Goal: Task Accomplishment & Management: Manage account settings

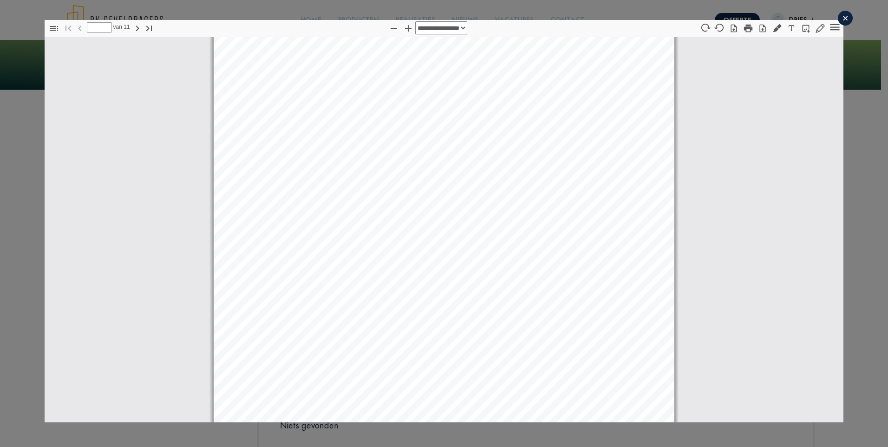
scroll to position [237, 0]
click at [760, 30] on icon "button" at bounding box center [763, 28] width 6 height 8
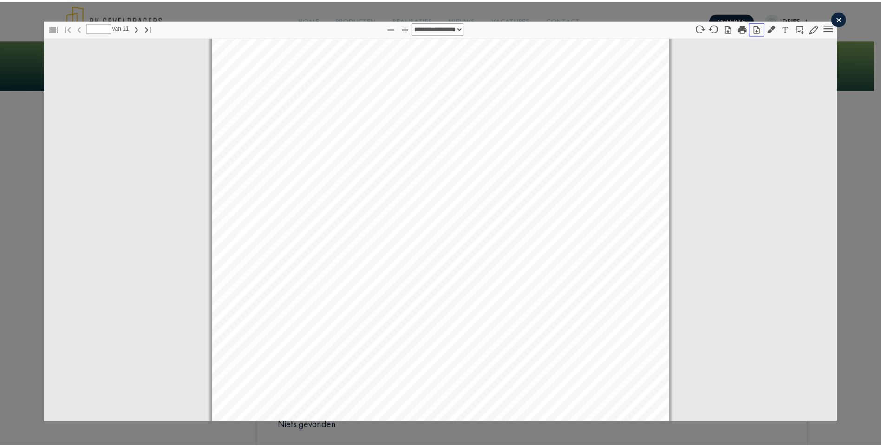
scroll to position [0, 0]
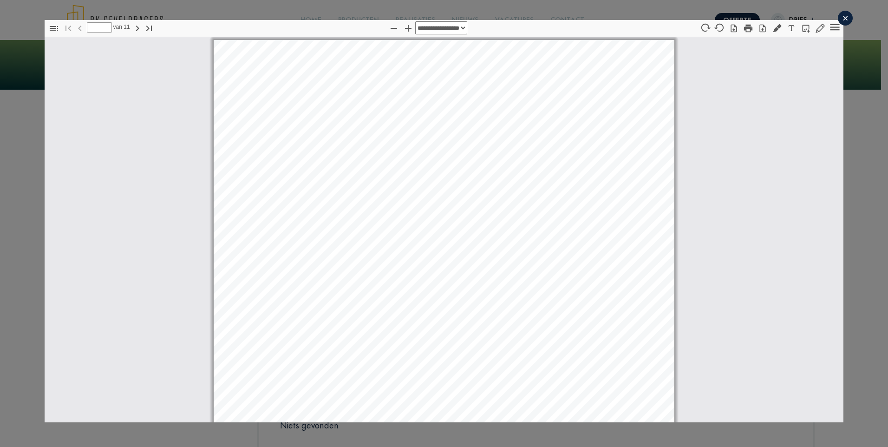
click at [840, 19] on div "×" at bounding box center [845, 18] width 15 height 15
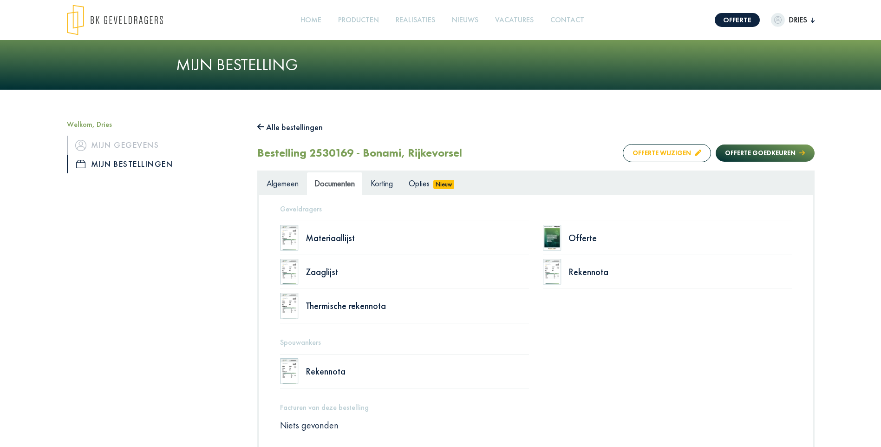
click at [679, 151] on button "Offerte wijzigen" at bounding box center [667, 153] width 88 height 18
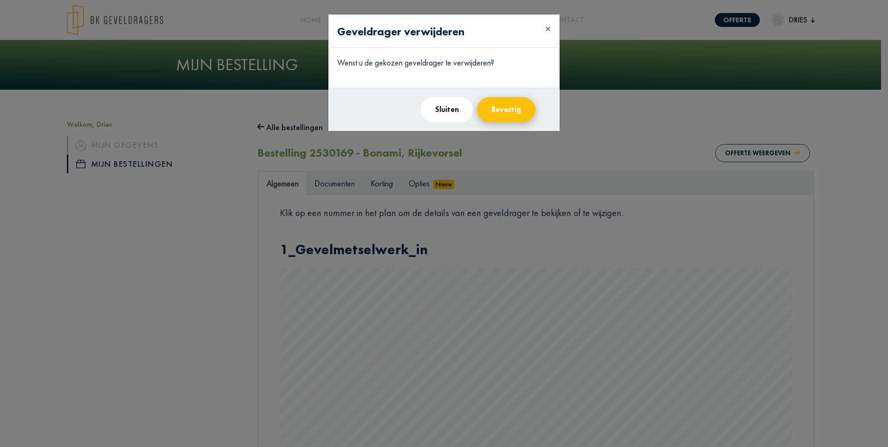
scroll to position [284, 0]
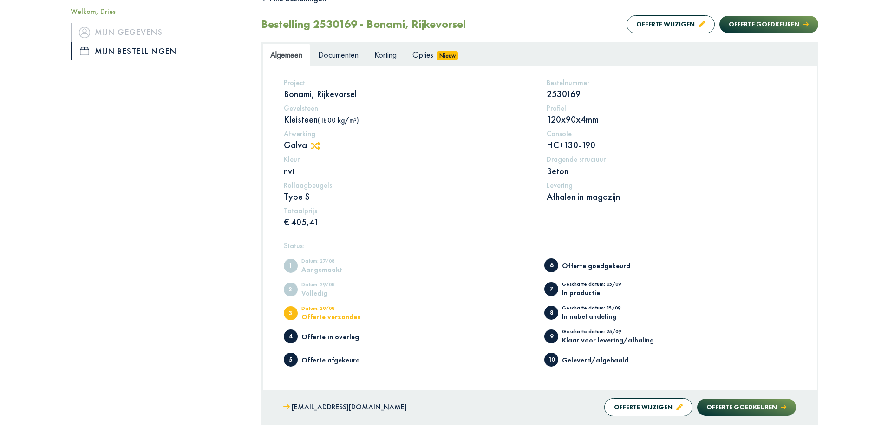
scroll to position [69, 0]
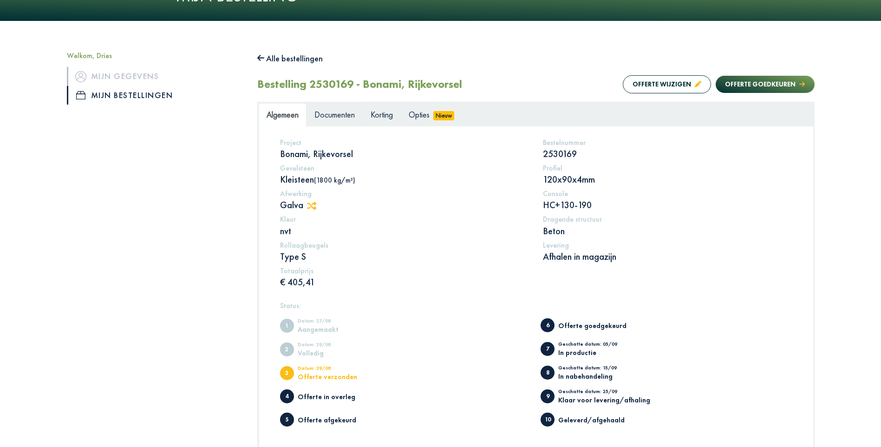
click at [327, 112] on span "Documenten" at bounding box center [334, 114] width 40 height 11
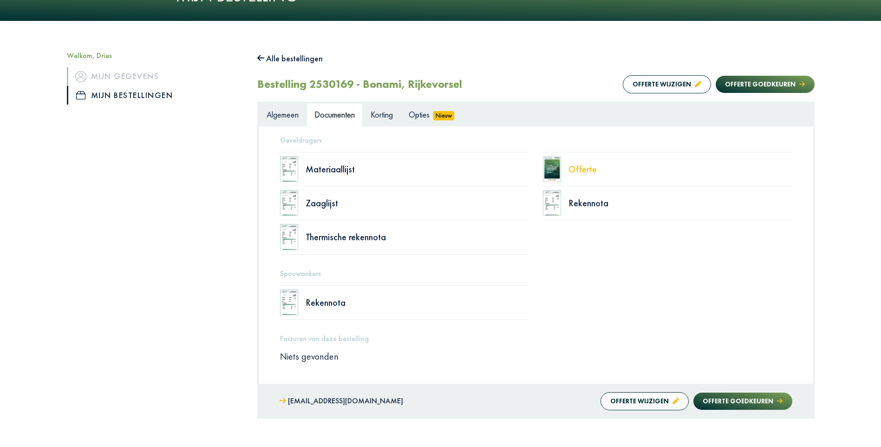
click at [585, 169] on div "Offerte" at bounding box center [680, 168] width 224 height 9
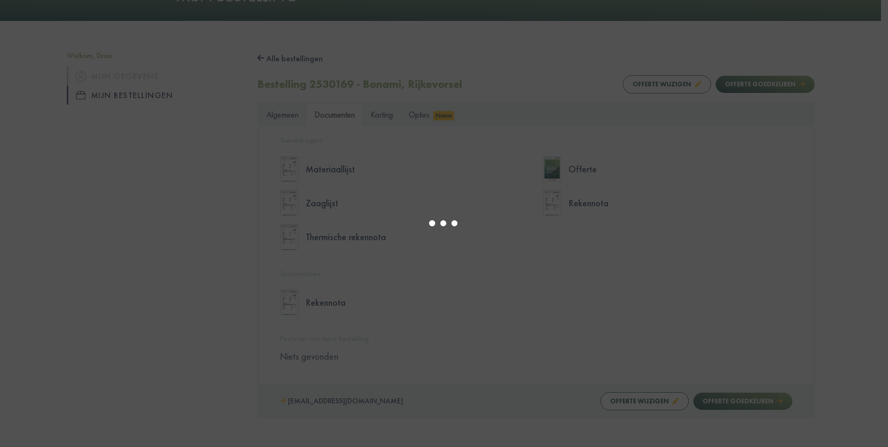
select select "******"
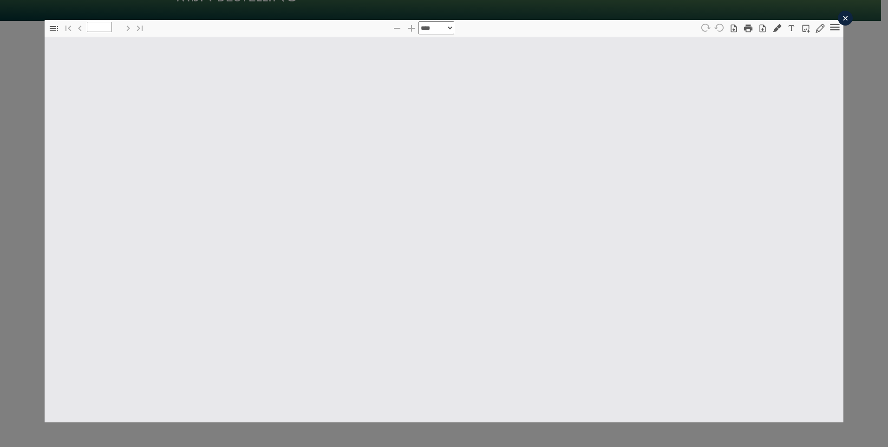
type input "*"
select select "****"
type input "*"
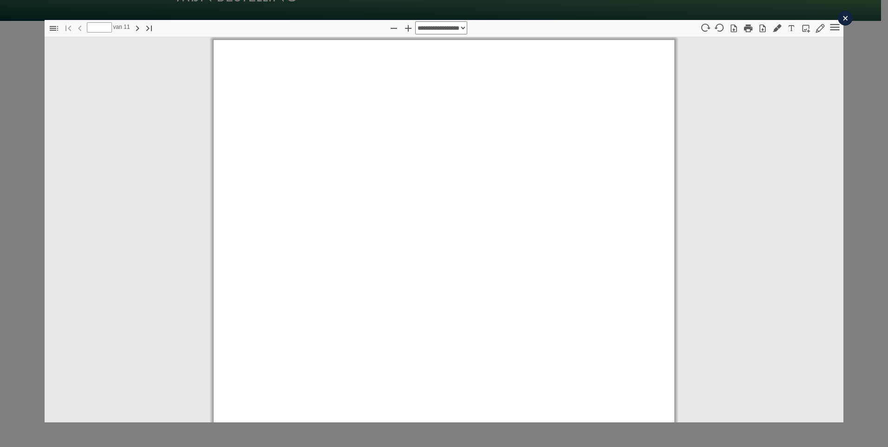
scroll to position [5, 0]
select select "****"
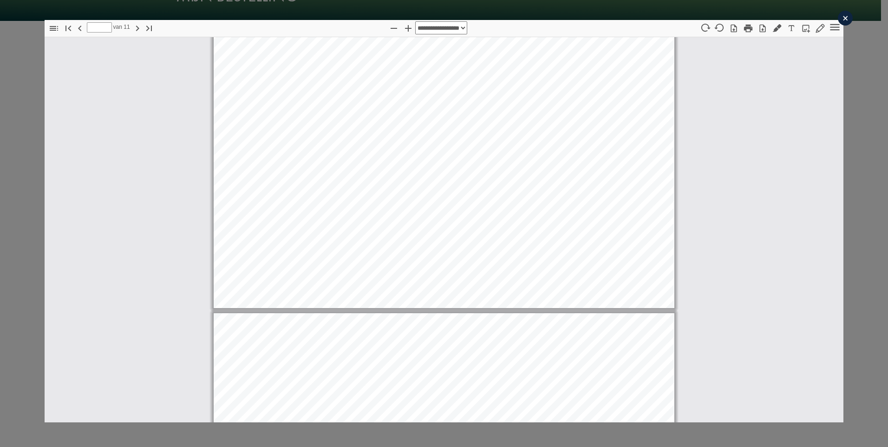
type input "**"
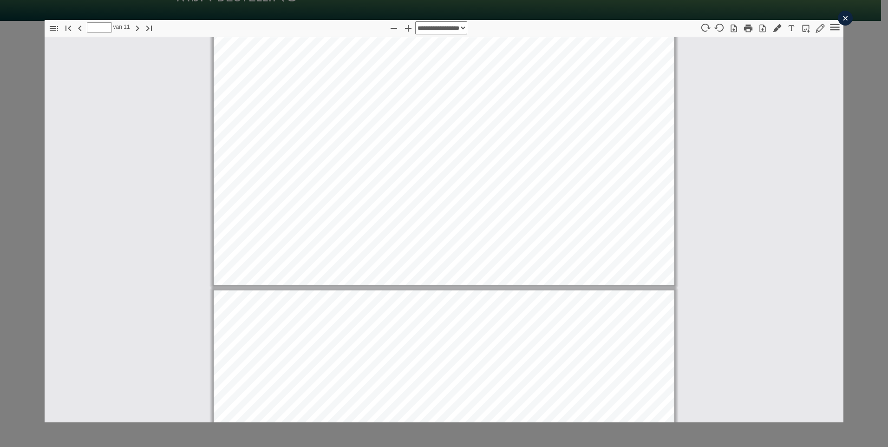
scroll to position [6366, 0]
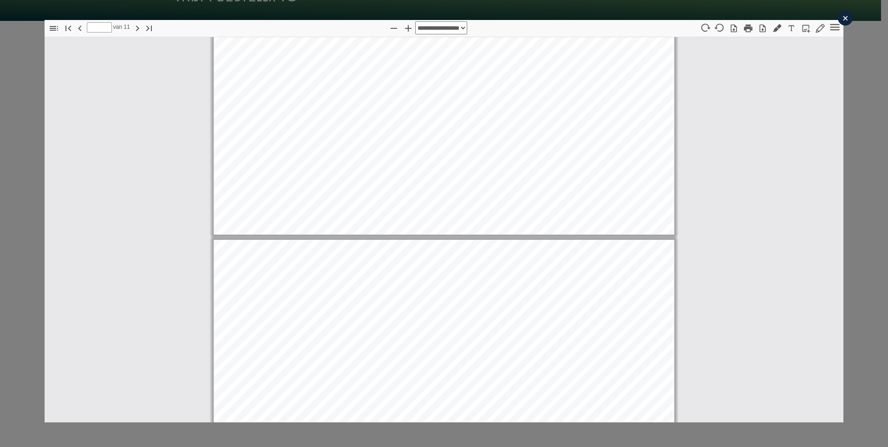
click at [838, 18] on div "×" at bounding box center [845, 18] width 15 height 15
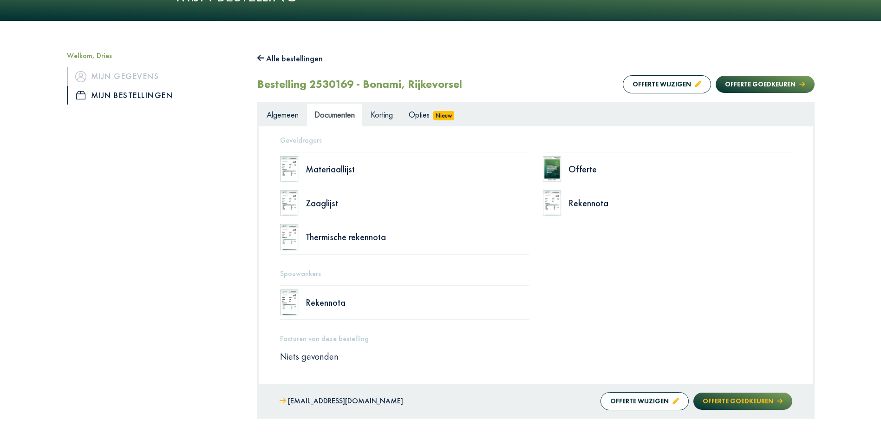
click at [741, 403] on button "Offerte goedkeuren" at bounding box center [742, 400] width 98 height 17
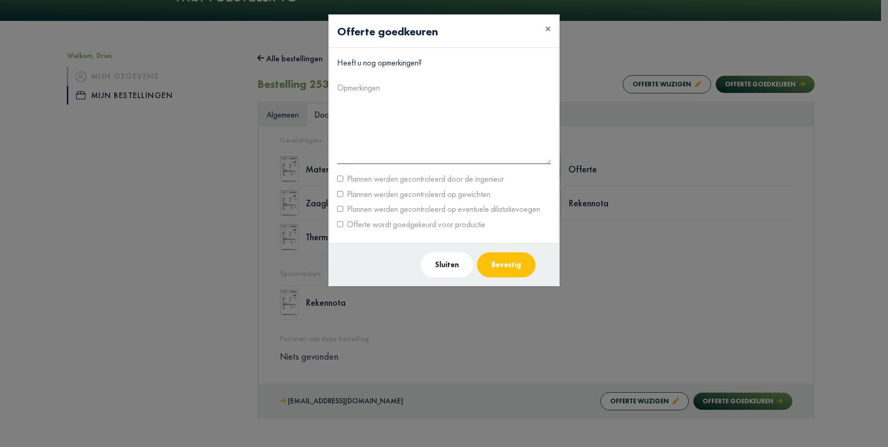
click at [399, 179] on label "Plannen werden gecontroleerd door de ingenieur" at bounding box center [423, 178] width 161 height 15
click at [393, 192] on label "Plannen werden gecontroleerd op gewichten" at bounding box center [416, 194] width 147 height 15
drag, startPoint x: 393, startPoint y: 192, endPoint x: 356, endPoint y: 195, distance: 37.3
click at [357, 196] on label "Plannen werden gecontroleerd op gewichten" at bounding box center [416, 194] width 147 height 15
click at [355, 208] on label "Plannen werden gecontroleerd op eventuele dilatatievoegen" at bounding box center [441, 209] width 197 height 15
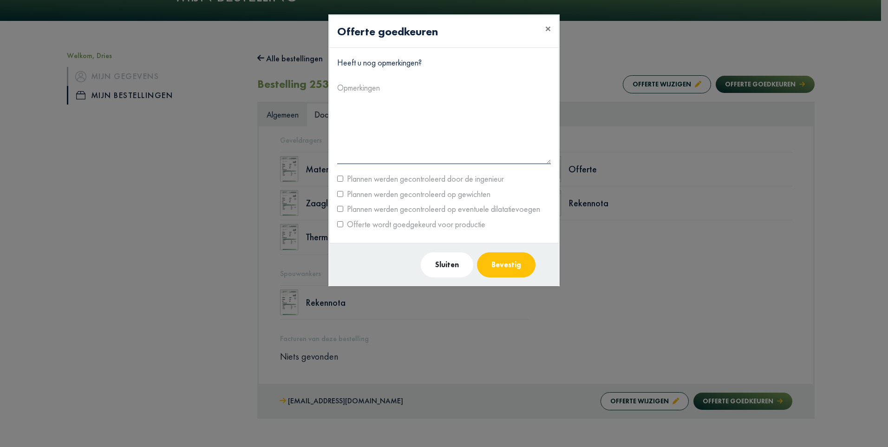
click at [363, 226] on label "Offerte wordt goedgekeurd voor productie" at bounding box center [414, 224] width 142 height 15
click at [520, 263] on button "Bevestig" at bounding box center [506, 264] width 59 height 25
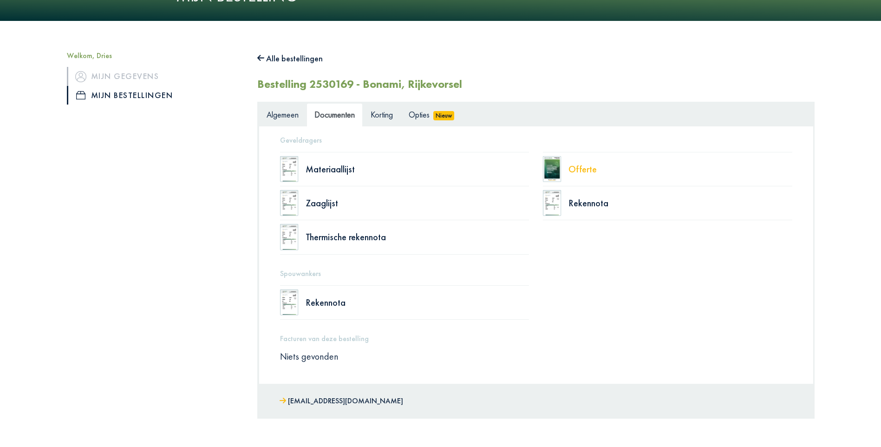
click at [586, 170] on div "Offerte" at bounding box center [680, 168] width 224 height 9
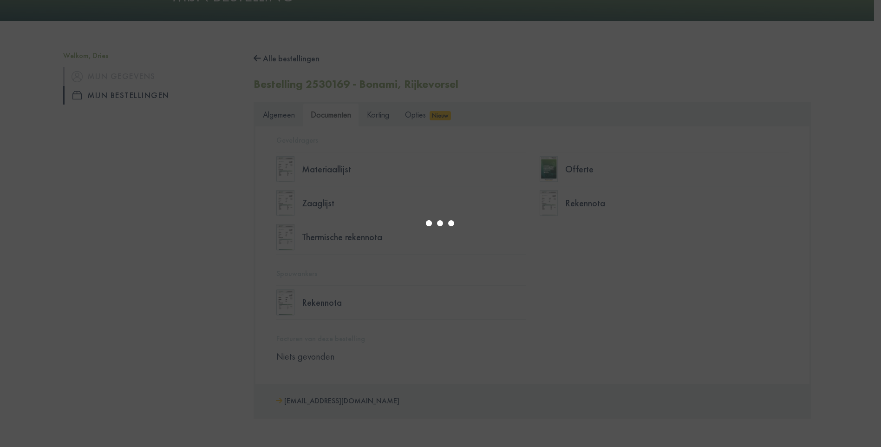
select select "******"
type input "*"
select select "****"
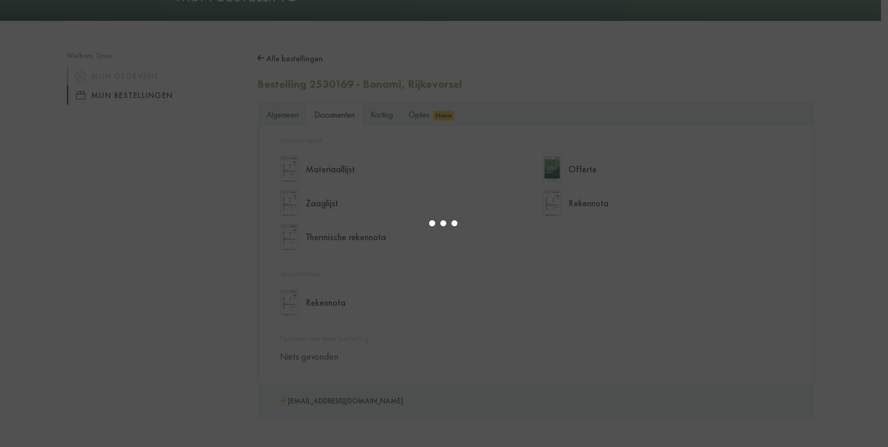
type input "*"
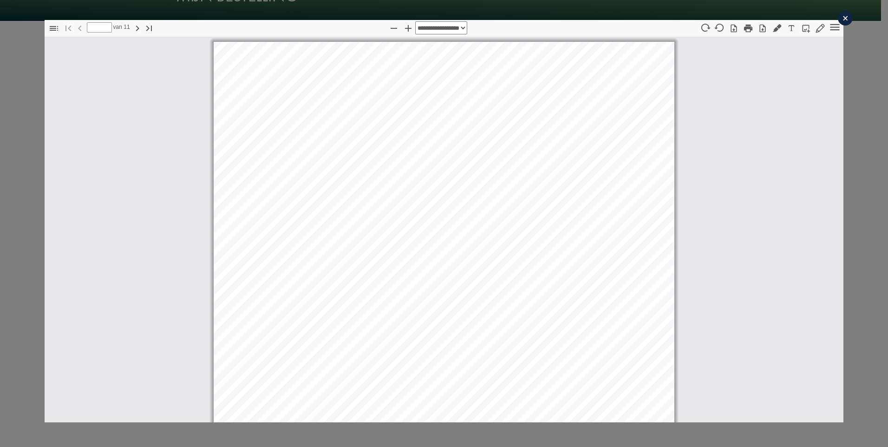
scroll to position [5, 0]
select select "****"
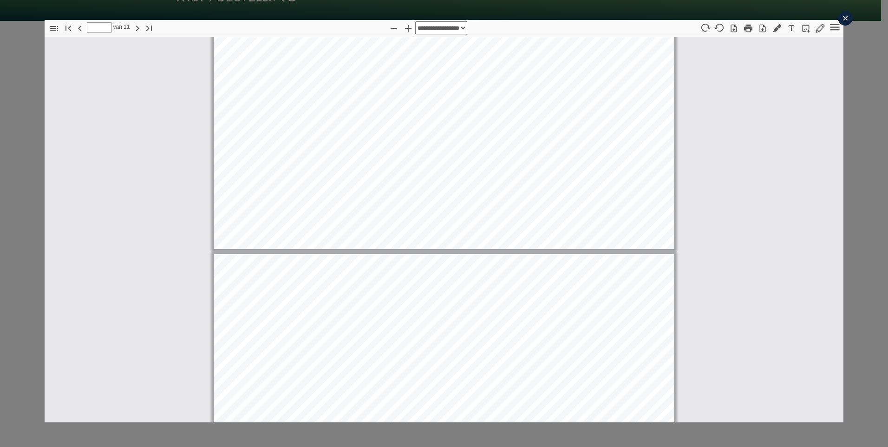
type input "*"
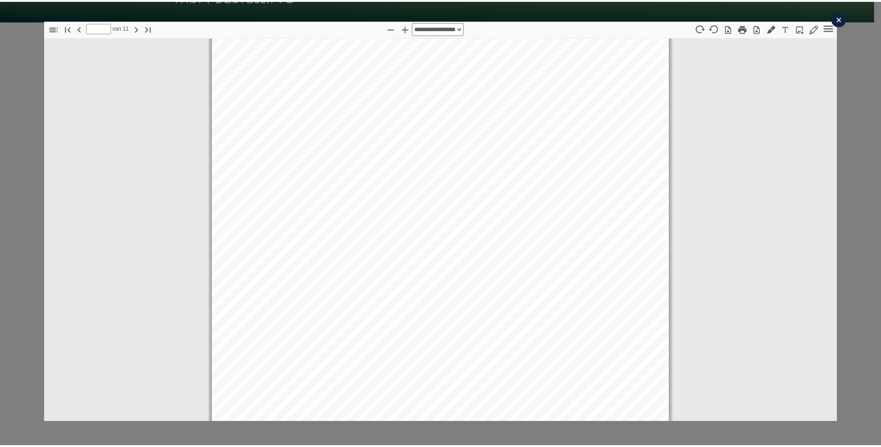
scroll to position [5251, 0]
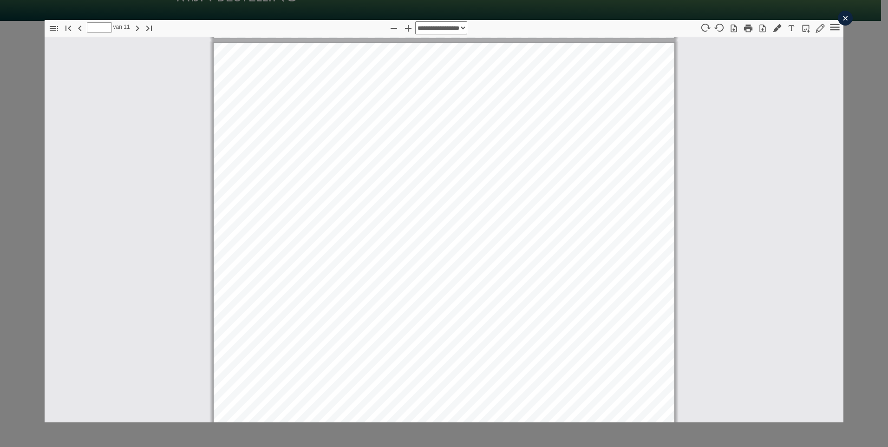
click at [840, 20] on div "×" at bounding box center [845, 18] width 15 height 15
